Goal: Information Seeking & Learning: Learn about a topic

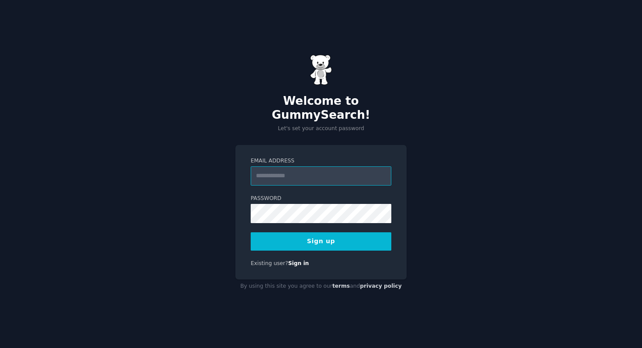
click at [312, 169] on input "Email Address" at bounding box center [321, 175] width 141 height 19
type input "**********"
click at [344, 233] on button "Sign up" at bounding box center [321, 241] width 141 height 18
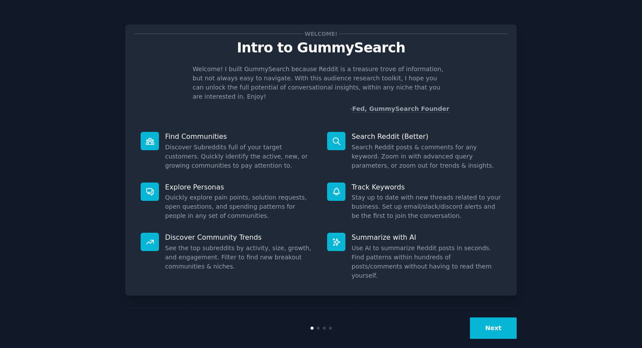
click at [459, 153] on dd "Search Reddit posts & comments for any keyword. Zoom in with advanced query par…" at bounding box center [427, 157] width 150 height 28
click at [490, 318] on button "Next" at bounding box center [493, 328] width 47 height 21
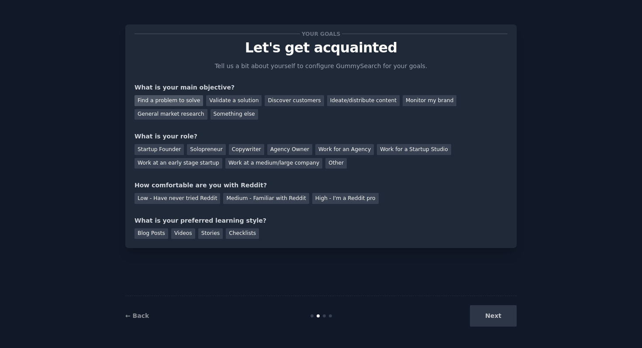
click at [182, 96] on div "Find a problem to solve" at bounding box center [169, 100] width 69 height 11
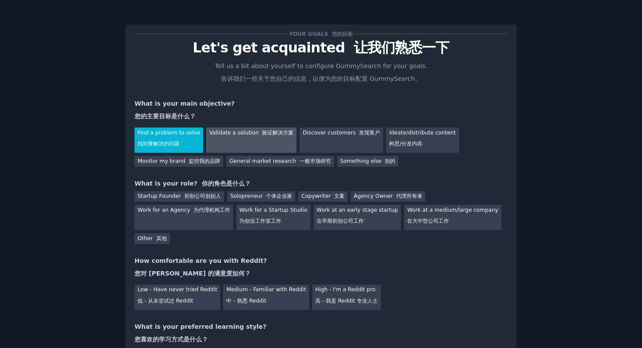
click at [258, 143] on div "Validate a solution 验证解决方案" at bounding box center [251, 140] width 90 height 25
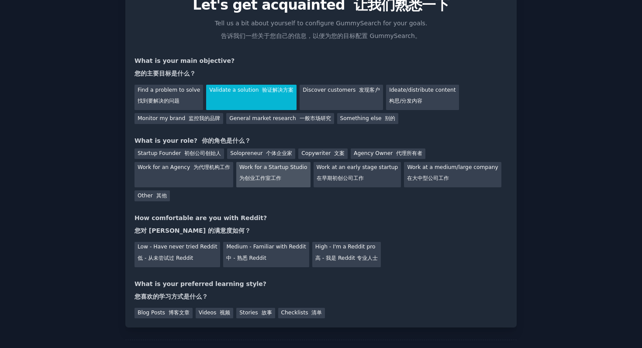
scroll to position [44, 0]
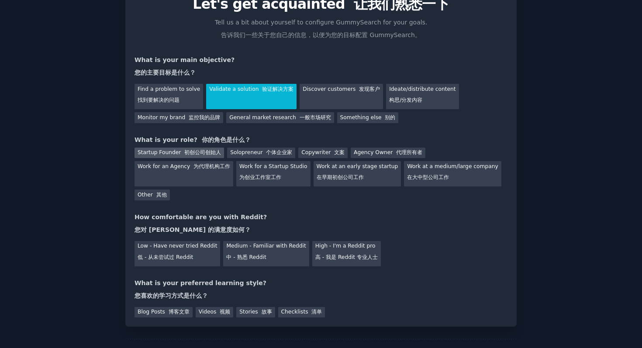
click at [207, 152] on font "初创公司创始人" at bounding box center [202, 152] width 37 height 6
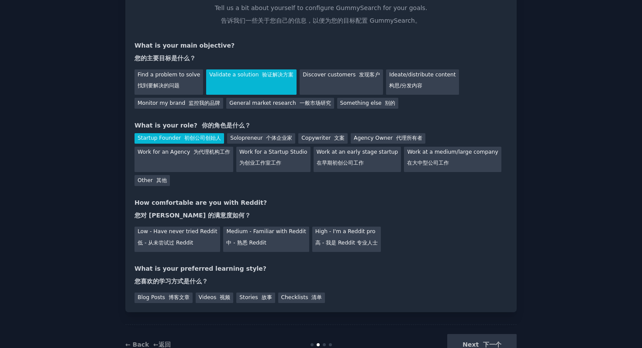
scroll to position [61, 0]
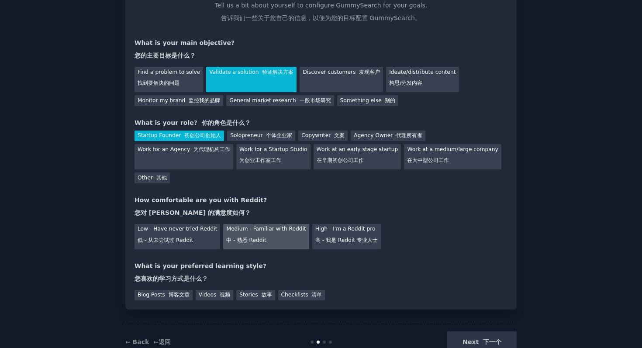
click at [250, 242] on font "中 - 熟悉 Reddit" at bounding box center [246, 240] width 40 height 6
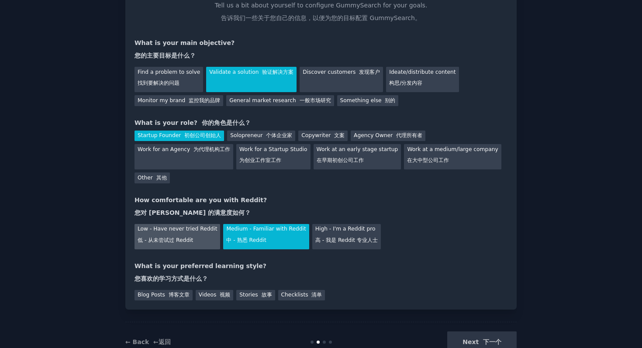
click at [180, 234] on div "Low - Have never tried Reddit 低 - 从未尝试过 Reddit" at bounding box center [178, 236] width 86 height 25
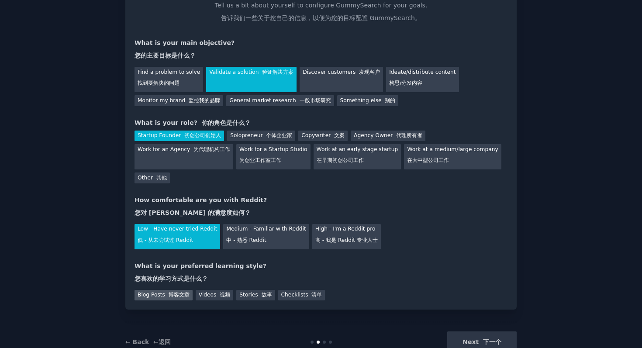
click at [183, 293] on font "博客文章" at bounding box center [179, 295] width 21 height 6
click at [217, 297] on font at bounding box center [218, 295] width 3 height 6
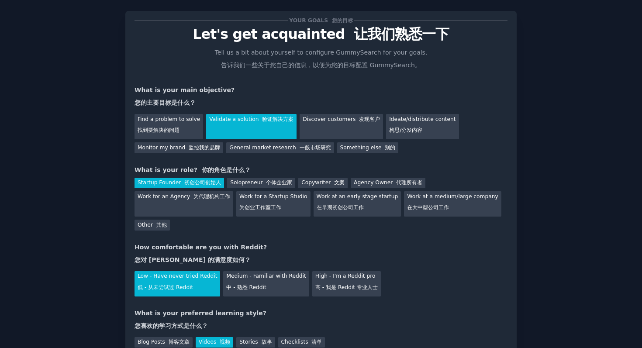
scroll to position [12, 0]
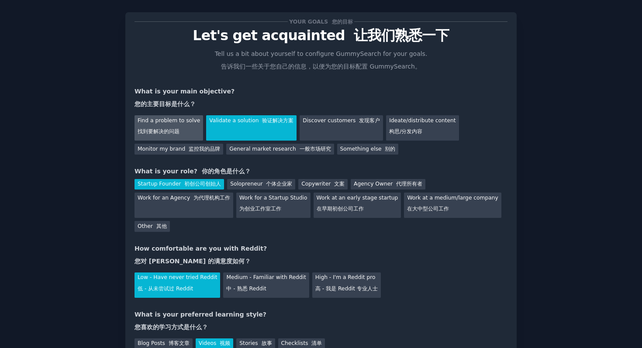
click at [164, 121] on div "Find a problem to solve 找到要解决的问题" at bounding box center [169, 127] width 69 height 25
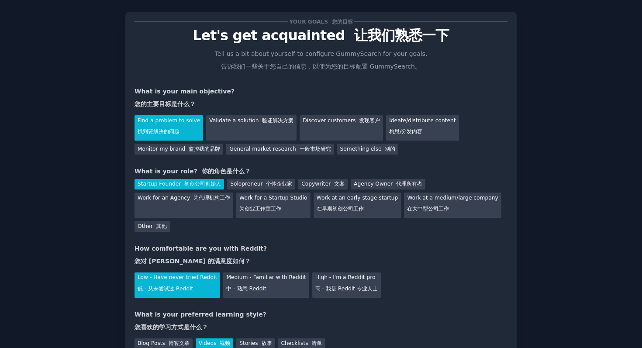
scroll to position [87, 0]
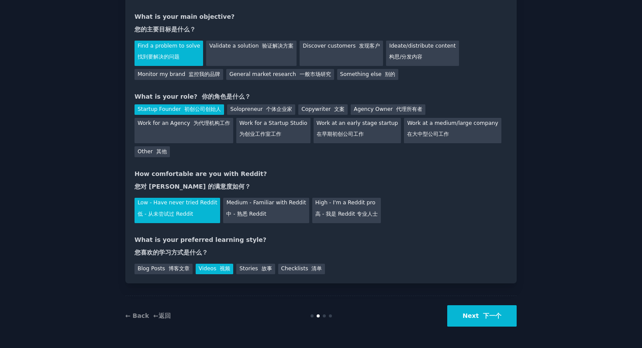
click at [482, 302] on div "← Back ←返回 Next 下一个" at bounding box center [320, 316] width 391 height 40
click at [481, 311] on button "Next 下一个" at bounding box center [481, 315] width 69 height 21
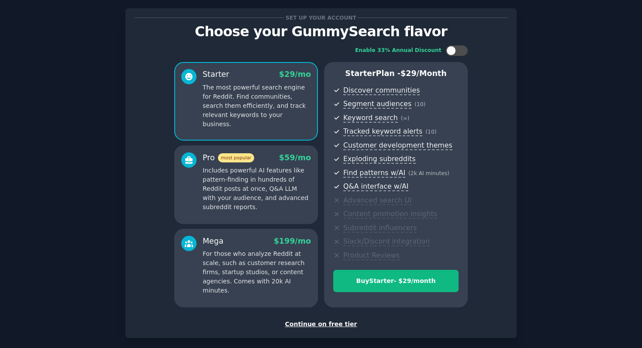
scroll to position [35, 0]
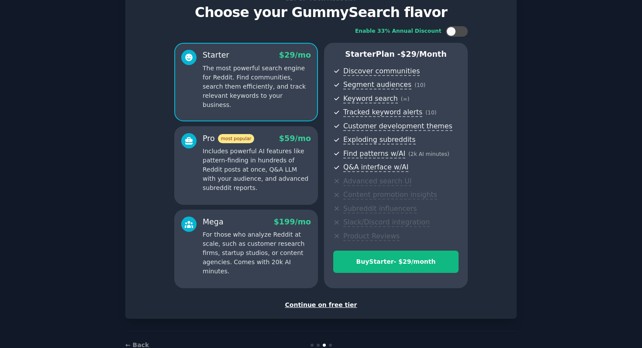
click at [311, 299] on div "Set up your account Choose your GummySearch flavor Enable 33% Annual Discount S…" at bounding box center [321, 153] width 373 height 311
click at [311, 308] on div "Continue on free tier" at bounding box center [321, 305] width 373 height 9
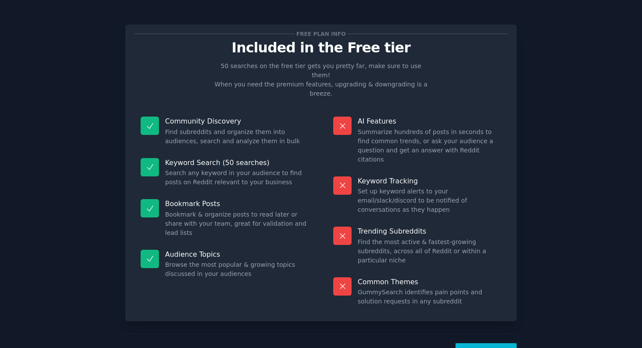
click at [468, 343] on button "Let's Go!" at bounding box center [486, 353] width 61 height 21
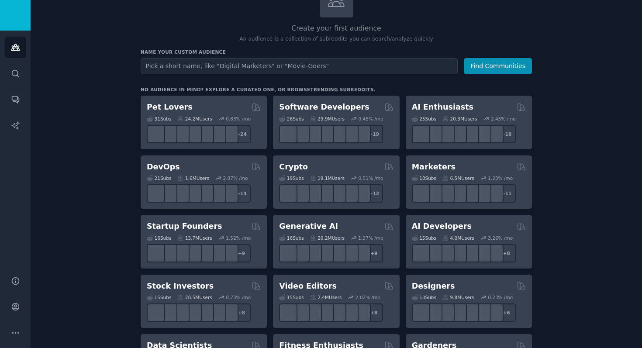
scroll to position [74, 0]
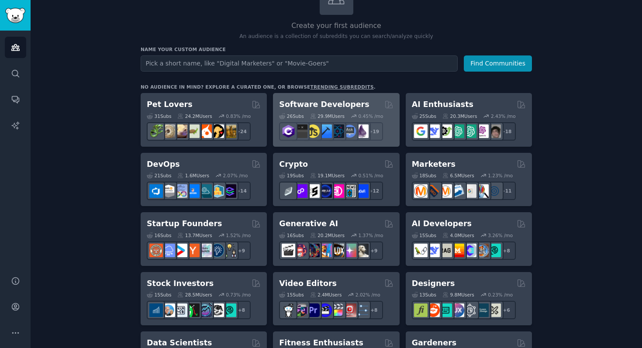
click at [329, 102] on h2 "Software Developers" at bounding box center [324, 104] width 90 height 11
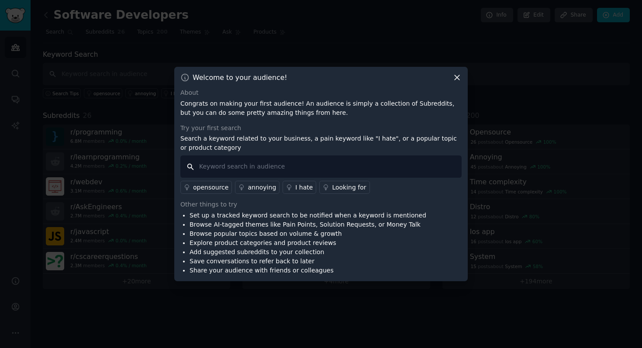
click at [299, 164] on input "text" at bounding box center [320, 167] width 281 height 22
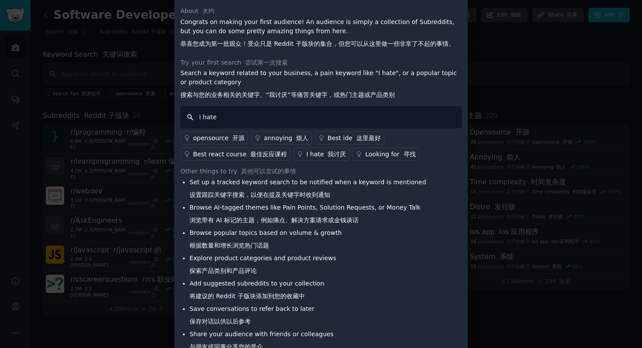
scroll to position [38, 0]
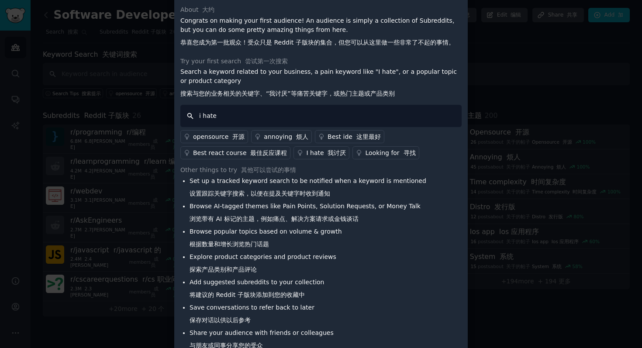
type input "i hate"
click at [324, 155] on font at bounding box center [326, 152] width 4 height 7
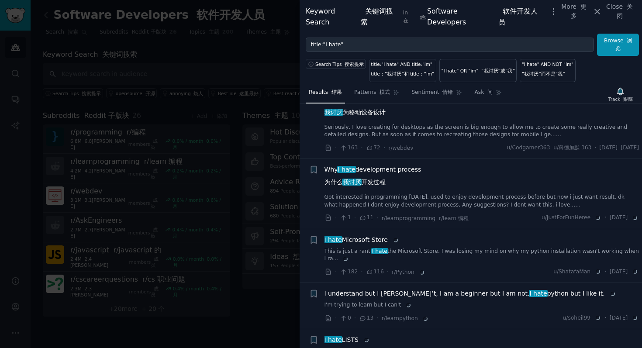
scroll to position [460, 0]
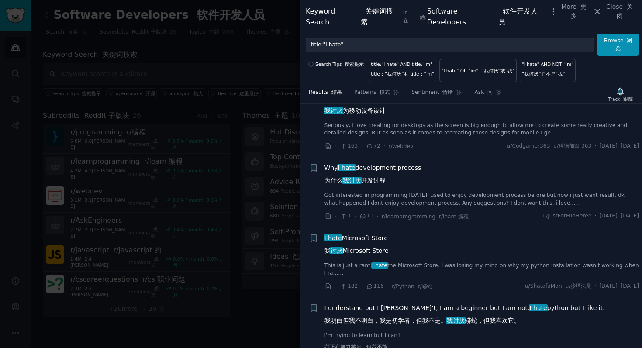
click at [235, 152] on div at bounding box center [321, 174] width 642 height 348
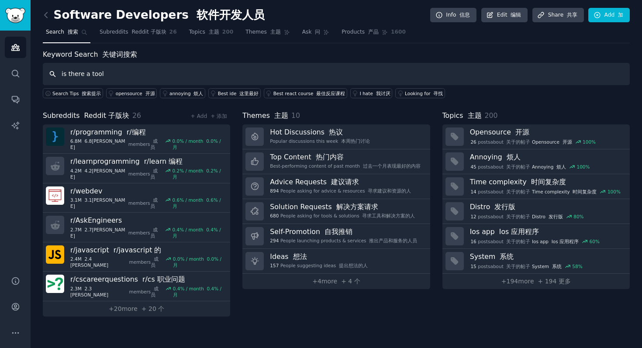
type input "is there a tool"
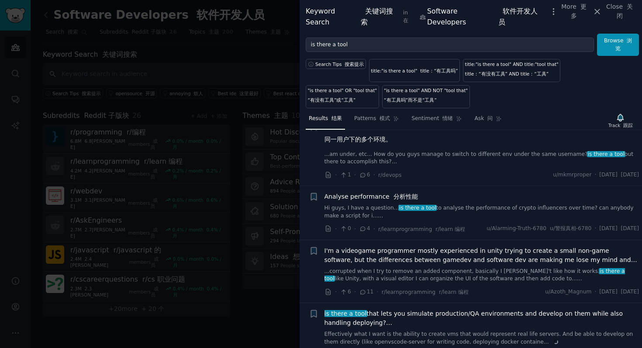
scroll to position [775, 0]
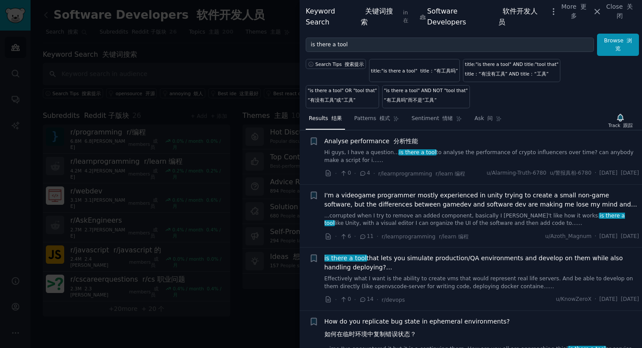
click at [219, 75] on div at bounding box center [321, 174] width 642 height 348
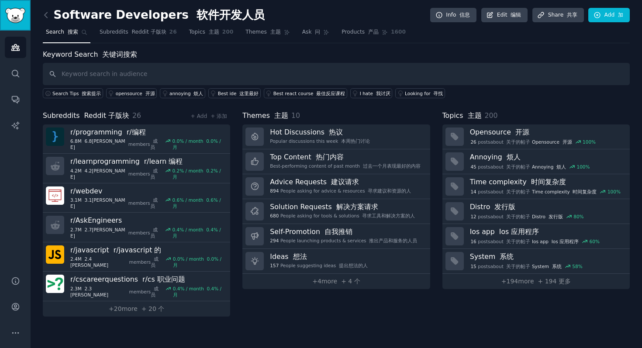
click at [17, 11] on img "Sidebar" at bounding box center [15, 15] width 20 height 15
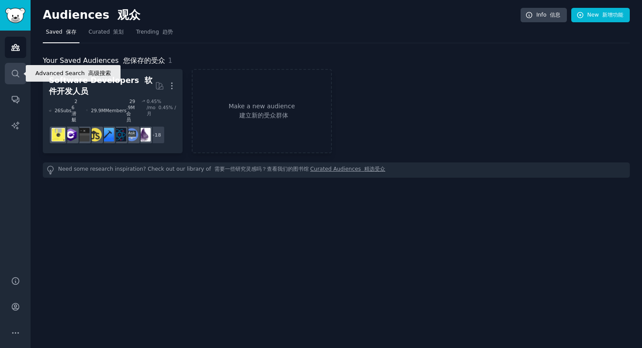
click at [18, 70] on icon "Sidebar" at bounding box center [15, 73] width 9 height 9
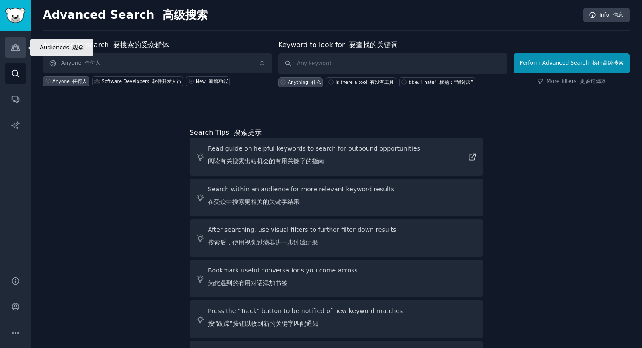
click at [6, 46] on link "Audiences" at bounding box center [15, 47] width 21 height 21
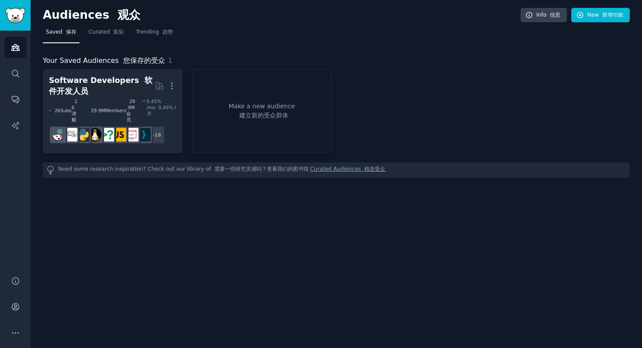
click at [17, 20] on img "Sidebar" at bounding box center [15, 15] width 20 height 15
click at [96, 34] on span "Curated 策划" at bounding box center [106, 32] width 35 height 8
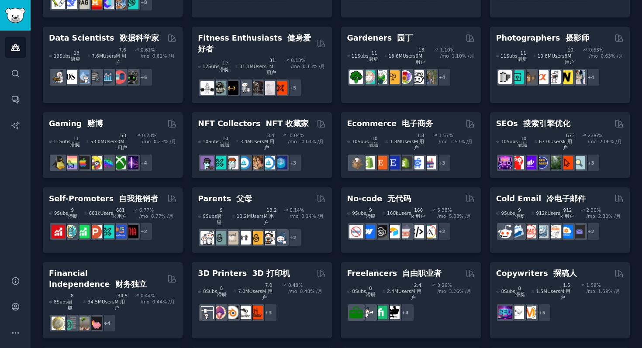
scroll to position [300, 0]
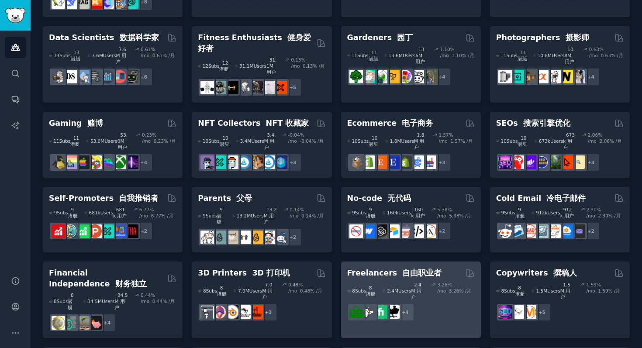
click at [421, 269] on font "自由职业者" at bounding box center [421, 273] width 39 height 9
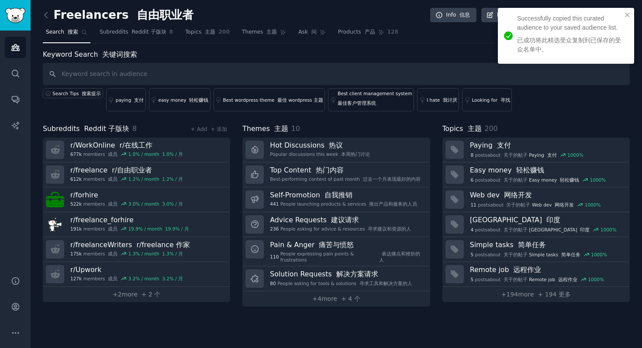
click at [377, 72] on input "text" at bounding box center [336, 74] width 587 height 22
type input "is"
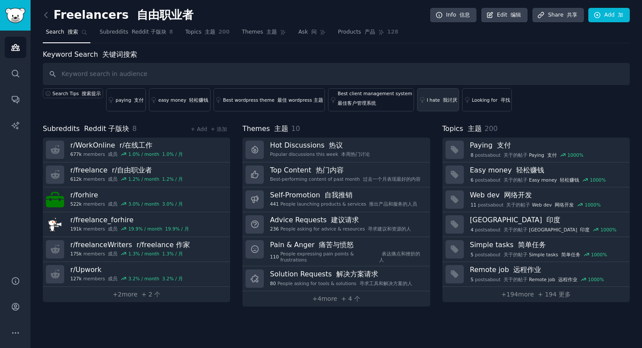
click at [440, 100] on font at bounding box center [441, 99] width 3 height 5
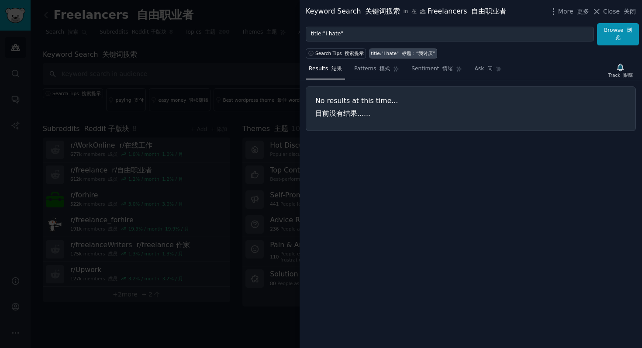
click at [268, 75] on div at bounding box center [321, 174] width 642 height 348
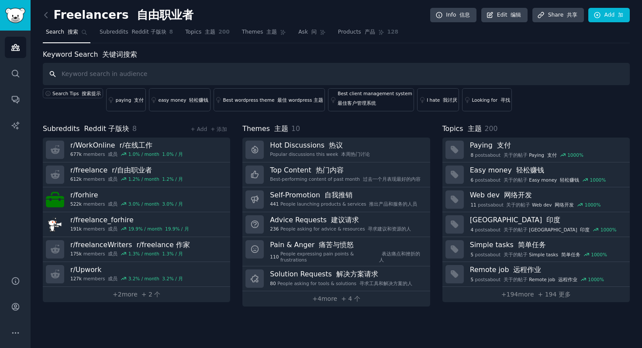
click at [198, 73] on input "text" at bounding box center [336, 74] width 587 height 22
click at [473, 100] on div "Looking for 寻找" at bounding box center [491, 100] width 38 height 6
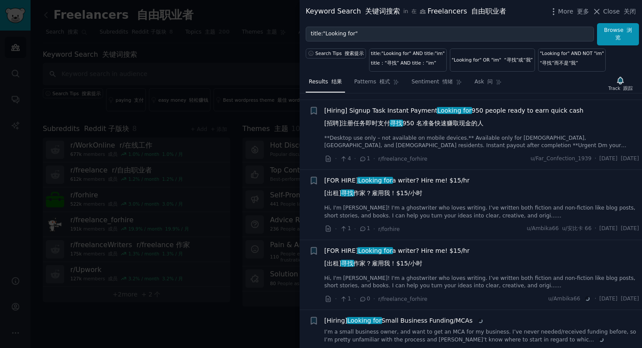
scroll to position [788, 0]
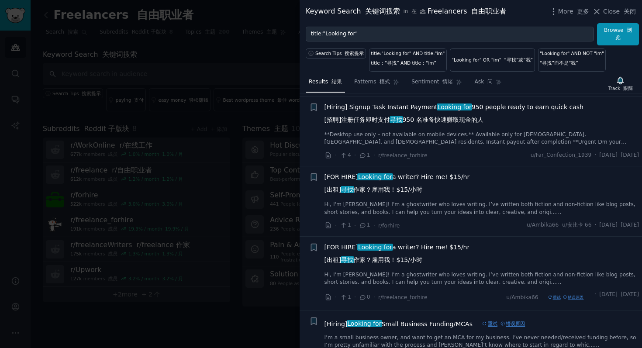
click at [214, 135] on div at bounding box center [321, 174] width 642 height 348
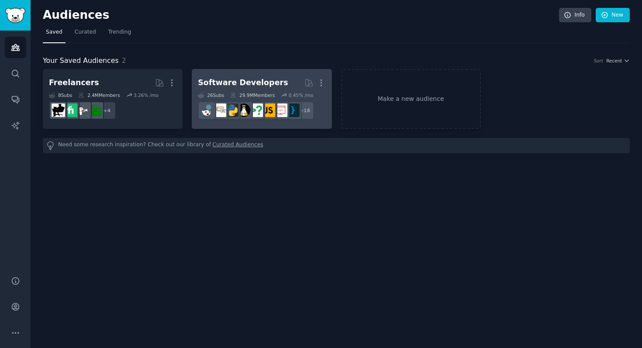
click at [223, 86] on div "Software Developers" at bounding box center [243, 82] width 90 height 11
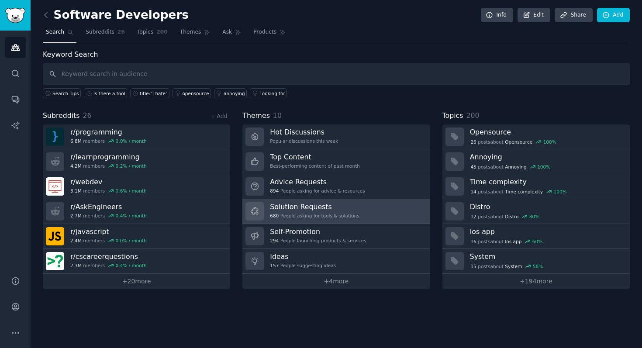
click at [353, 213] on div "680 People asking for tools & solutions" at bounding box center [314, 216] width 89 height 6
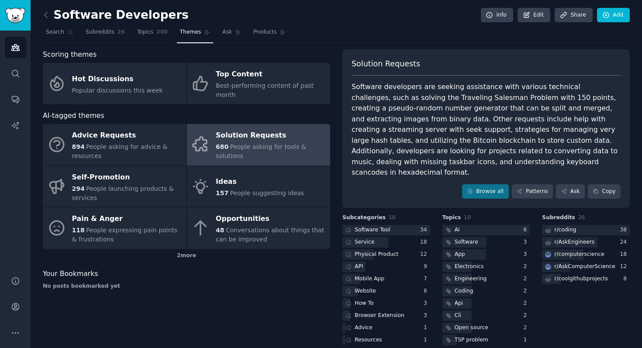
scroll to position [0, 0]
click at [375, 237] on div at bounding box center [365, 242] width 46 height 11
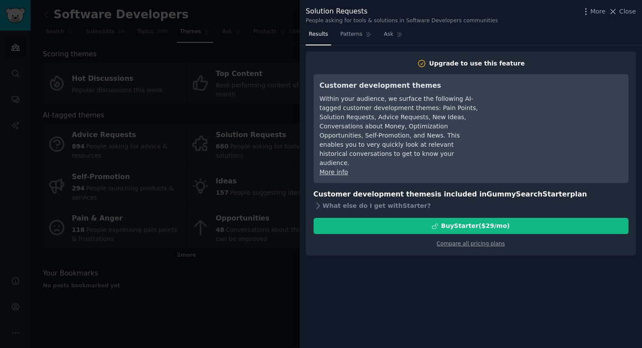
click at [239, 196] on div at bounding box center [321, 174] width 642 height 348
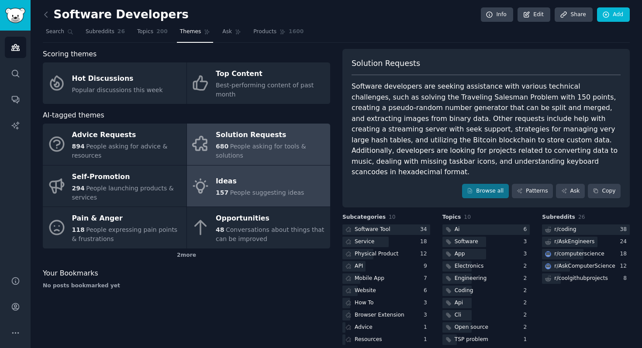
click at [261, 194] on span "People suggesting ideas" at bounding box center [267, 192] width 74 height 7
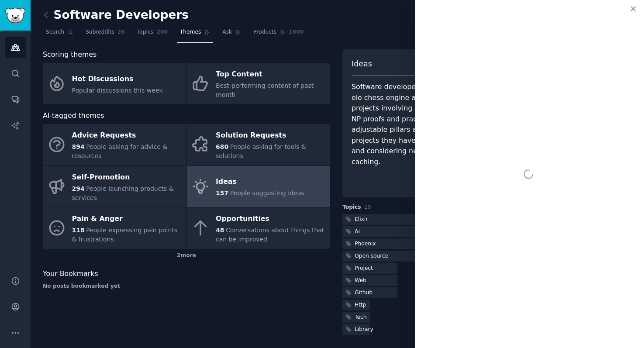
click at [371, 43] on div "Software Developers Info Edit Share Add Search Subreddits 26 Topics 200 Themes …" at bounding box center [336, 174] width 587 height 324
